Goal: Transaction & Acquisition: Purchase product/service

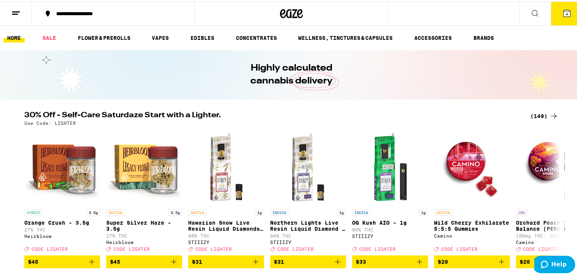
click at [561, 3] on button "4" at bounding box center [567, 12] width 32 height 24
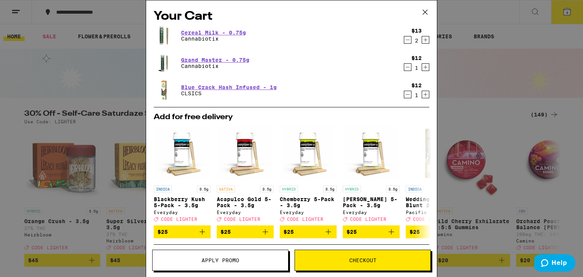
click at [493, 19] on div "Your Cart Cereal Milk - 0.75g Cannabiotix $13 2 Grand Master - 0.75g Cannabioti…" at bounding box center [291, 138] width 583 height 277
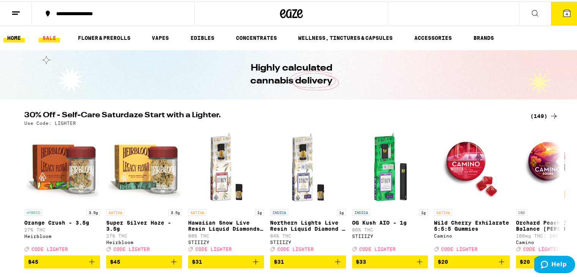
click at [52, 33] on link "SALE" at bounding box center [49, 36] width 21 height 9
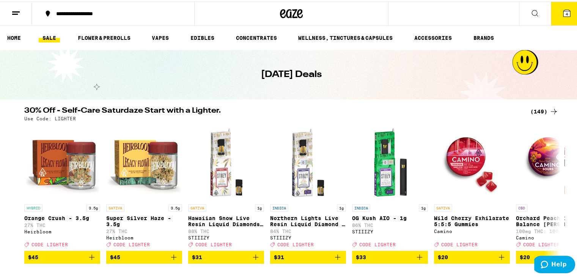
click at [20, 10] on icon at bounding box center [15, 11] width 9 height 9
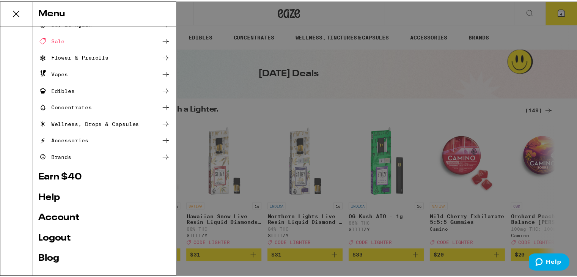
scroll to position [30, 0]
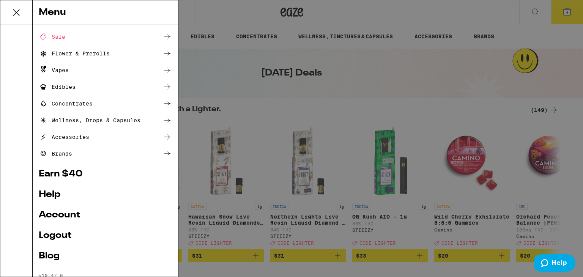
click at [63, 215] on link "Account" at bounding box center [105, 215] width 133 height 9
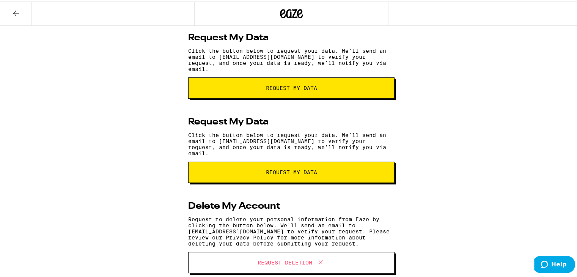
scroll to position [200, 0]
